Goal: Information Seeking & Learning: Learn about a topic

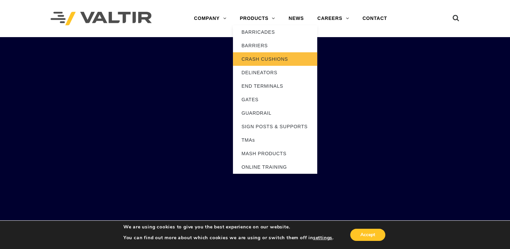
click at [255, 60] on link "CRASH CUSHIONS" at bounding box center [275, 58] width 84 height 13
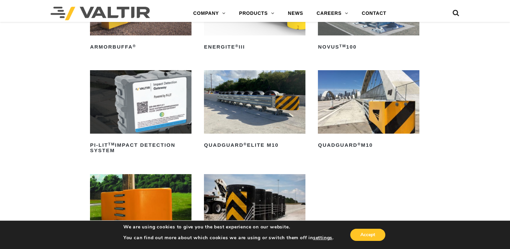
scroll to position [202, 0]
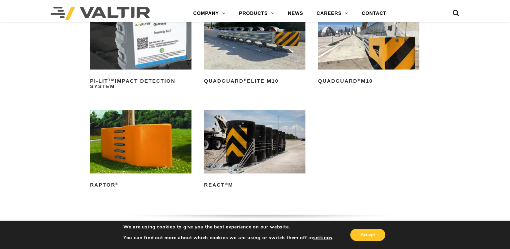
click at [247, 139] on img at bounding box center [255, 141] width 102 height 63
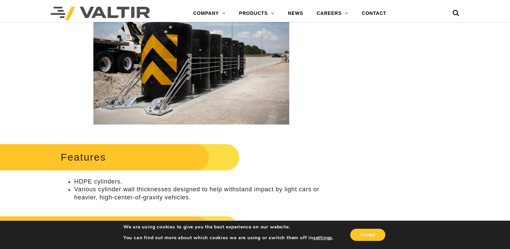
scroll to position [198, 0]
